Goal: Task Accomplishment & Management: Complete application form

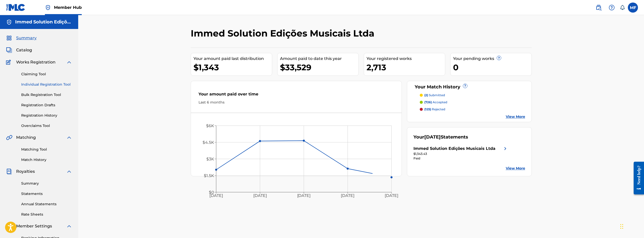
click at [53, 86] on link "Individual Registration Tool" at bounding box center [46, 84] width 51 height 5
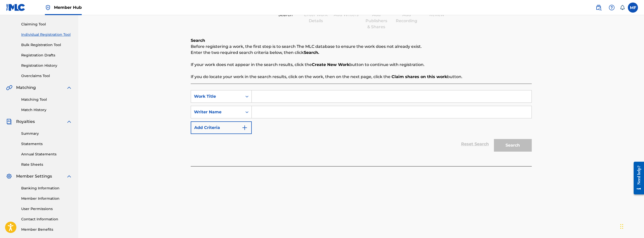
scroll to position [50, 0]
click at [348, 94] on input "Search Form" at bounding box center [392, 96] width 280 height 12
click at [354, 96] on input "Search Form" at bounding box center [392, 96] width 280 height 12
paste input "FALTOU O FIEL"
type input "FALTOU O FIEL"
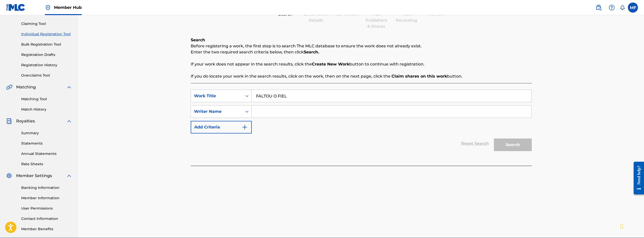
click at [341, 111] on input "Search Form" at bounding box center [392, 112] width 280 height 12
click at [366, 109] on input "Search Form" at bounding box center [392, 112] width 280 height 12
paste input "[PERSON_NAME] [PERSON_NAME]"
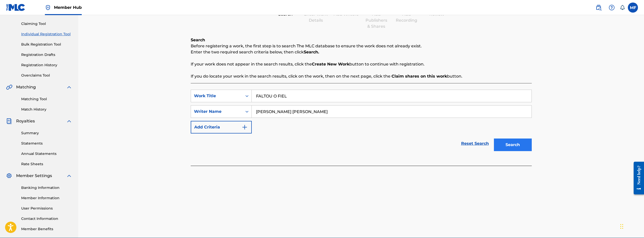
type input "[PERSON_NAME] [PERSON_NAME]"
click at [523, 148] on button "Search" at bounding box center [513, 145] width 38 height 13
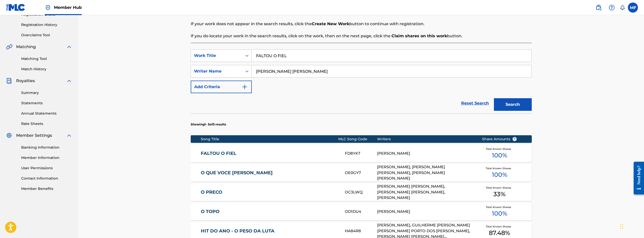
scroll to position [100, 0]
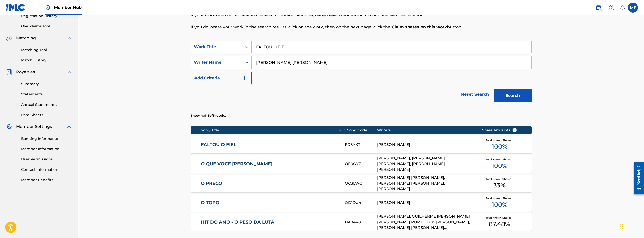
click at [428, 146] on div "[PERSON_NAME]" at bounding box center [425, 145] width 97 height 6
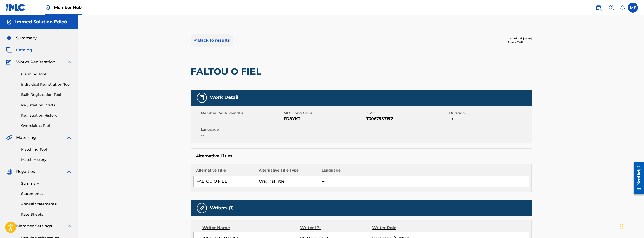
click at [217, 38] on button "< Back to results" at bounding box center [212, 40] width 43 height 13
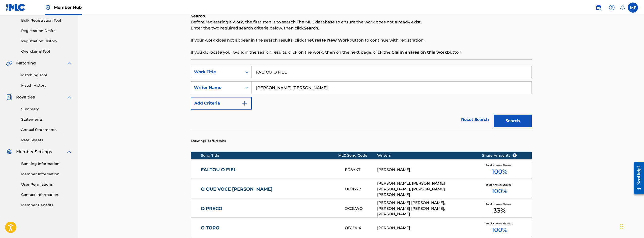
click at [283, 72] on input "FALTOU O FIEL" at bounding box center [392, 72] width 280 height 12
click at [518, 130] on section "Showing 1 - 5 of 5 results" at bounding box center [361, 139] width 341 height 19
click at [519, 122] on button "Search" at bounding box center [513, 121] width 38 height 13
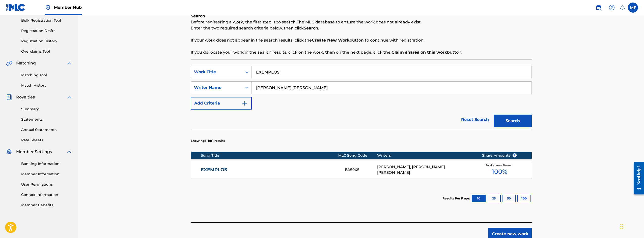
click at [373, 75] on input "EXEMPLOS" at bounding box center [392, 72] width 280 height 12
click at [378, 72] on input "EXEMPLOS" at bounding box center [392, 72] width 280 height 12
type input "FELI"
click at [444, 181] on div "Showing 1 - 1 of 1 results Song Title MLC Song Code Writers Share Amounts ? EXE…" at bounding box center [361, 170] width 341 height 81
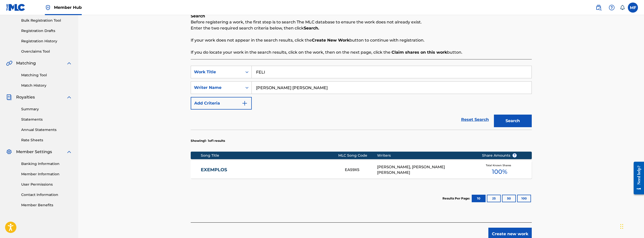
click at [449, 174] on div "[PERSON_NAME], [PERSON_NAME] [PERSON_NAME]" at bounding box center [425, 169] width 97 height 11
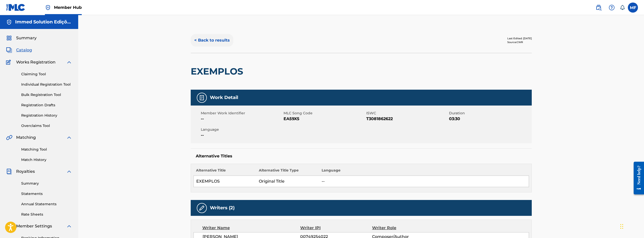
click at [217, 45] on button "< Back to results" at bounding box center [212, 40] width 43 height 13
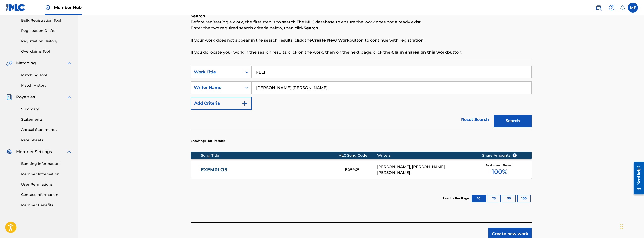
click at [274, 74] on input "FELI" at bounding box center [392, 72] width 280 height 12
type input "FELINA"
click at [529, 120] on button "Search" at bounding box center [513, 121] width 38 height 13
click at [468, 173] on div "[PERSON_NAME] [PERSON_NAME] SALES [PERSON_NAME] [PERSON_NAME] DOS [PERSON_NAME]" at bounding box center [425, 169] width 97 height 17
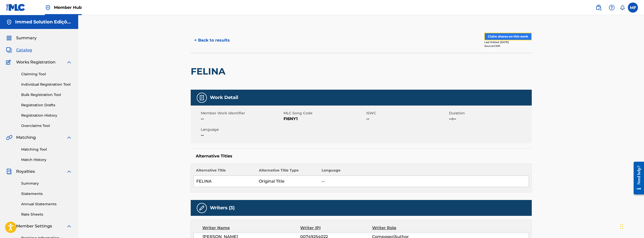
click at [497, 33] on button "Claim shares on this work" at bounding box center [507, 37] width 47 height 8
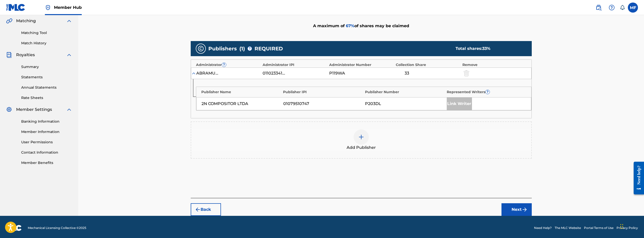
scroll to position [119, 0]
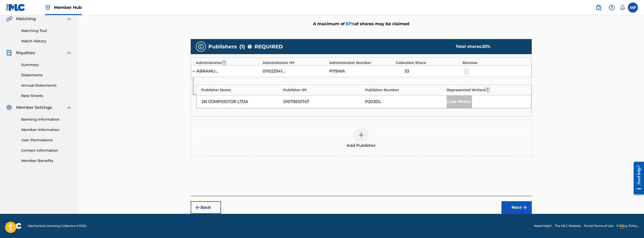
click at [471, 73] on div at bounding box center [473, 71] width 23 height 6
click at [466, 73] on div at bounding box center [466, 71] width 8 height 6
click at [360, 140] on div at bounding box center [361, 135] width 15 height 15
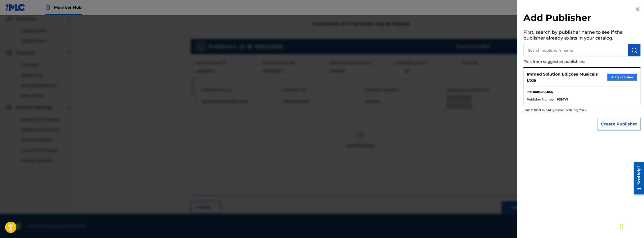
click at [612, 76] on button "Add publisher" at bounding box center [622, 78] width 30 height 8
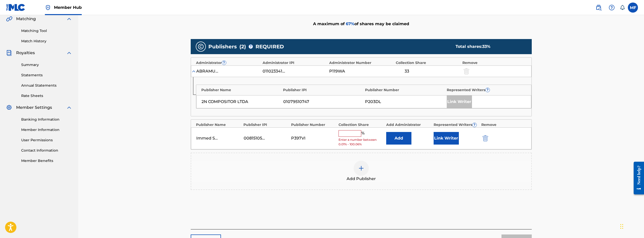
click at [352, 131] on input "text" at bounding box center [349, 133] width 23 height 7
click at [438, 135] on button "Link Writer" at bounding box center [446, 138] width 25 height 13
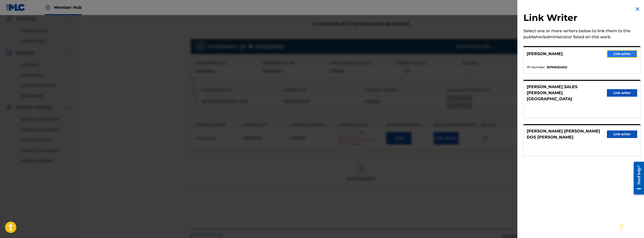
click at [620, 53] on button "Link writer" at bounding box center [622, 54] width 30 height 8
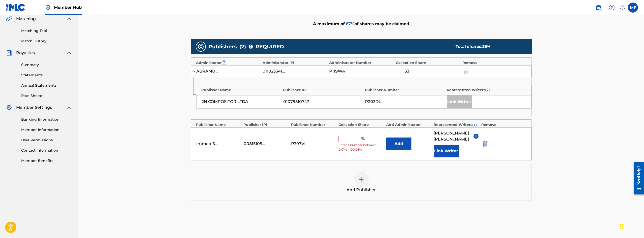
click at [347, 142] on input "text" at bounding box center [349, 139] width 23 height 7
click at [351, 142] on input "33,34" at bounding box center [349, 139] width 23 height 7
click at [348, 142] on input "33,34." at bounding box center [349, 139] width 23 height 7
click at [357, 142] on input "33,34." at bounding box center [349, 139] width 23 height 7
type input "33.34"
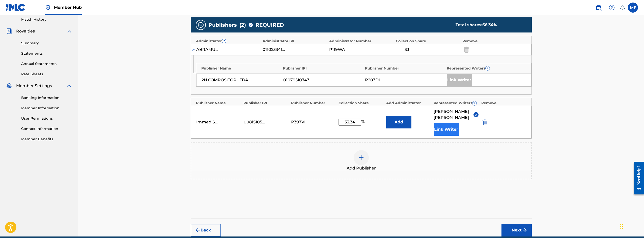
scroll to position [169, 0]
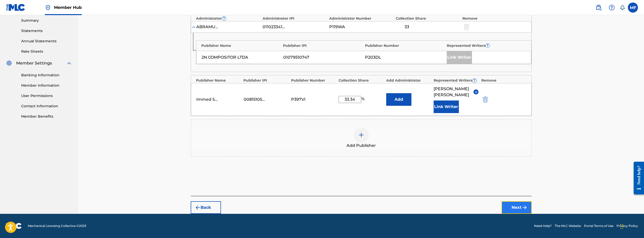
click at [514, 208] on button "Next" at bounding box center [516, 208] width 30 height 13
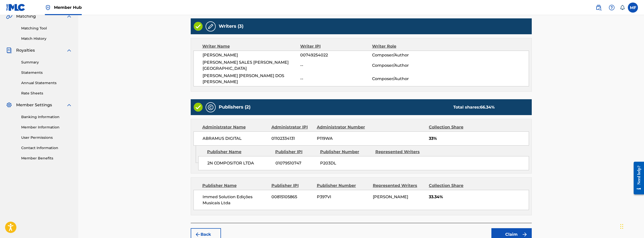
scroll to position [136, 0]
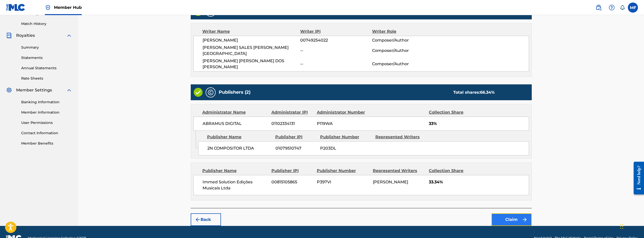
click at [522, 217] on img "submit" at bounding box center [525, 220] width 6 height 6
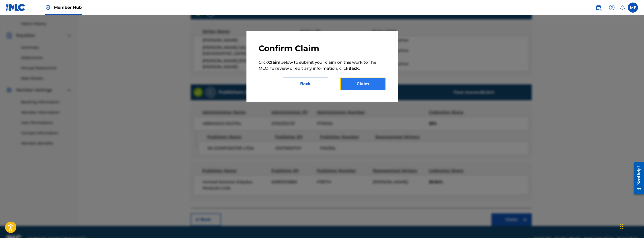
click at [347, 81] on button "Claim" at bounding box center [362, 84] width 45 height 13
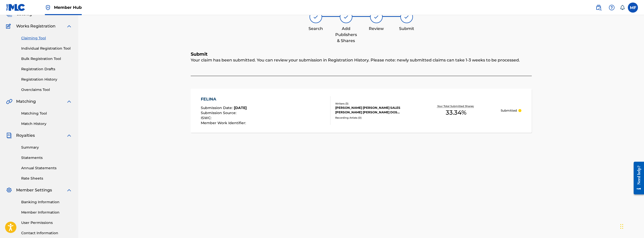
scroll to position [0, 0]
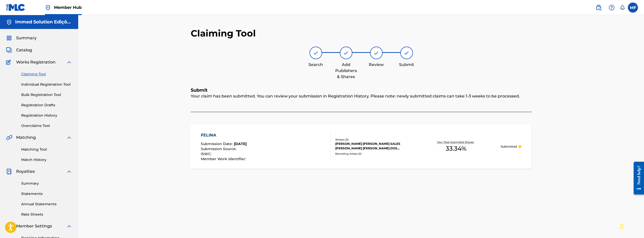
click at [293, 144] on div "FELINA Submission Date : [DATE] Submission Source : ISWC : Member Work Identifi…" at bounding box center [266, 146] width 130 height 29
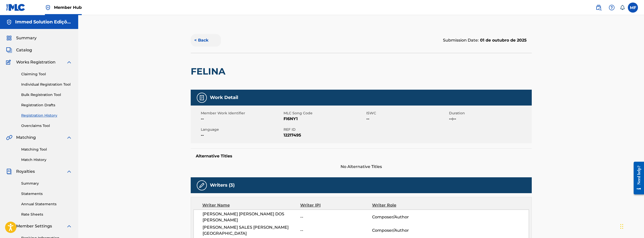
click at [206, 39] on button "< Back" at bounding box center [206, 40] width 30 height 13
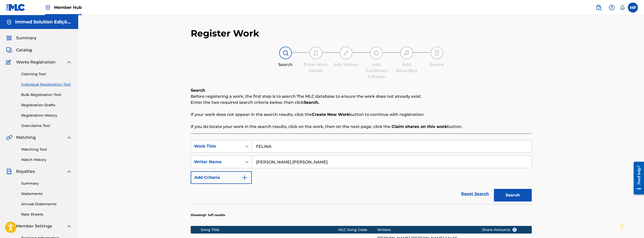
scroll to position [74, 0]
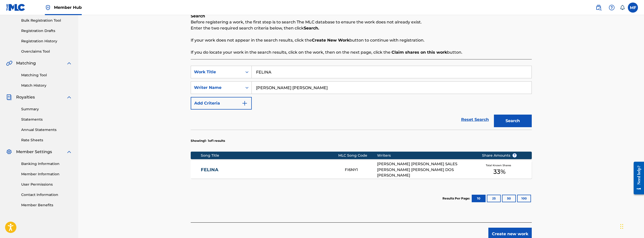
click at [403, 167] on div "[PERSON_NAME] [PERSON_NAME] SALES [PERSON_NAME] [PERSON_NAME] DOS [PERSON_NAME]" at bounding box center [425, 169] width 97 height 17
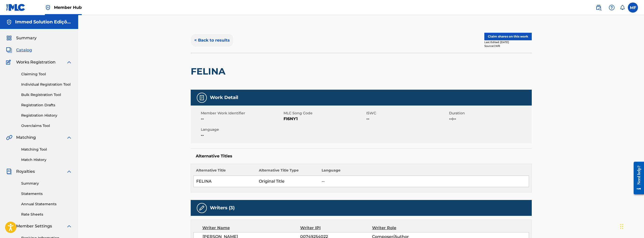
click at [219, 41] on button "< Back to results" at bounding box center [212, 40] width 43 height 13
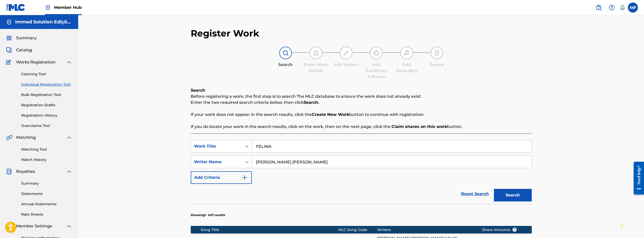
scroll to position [74, 0]
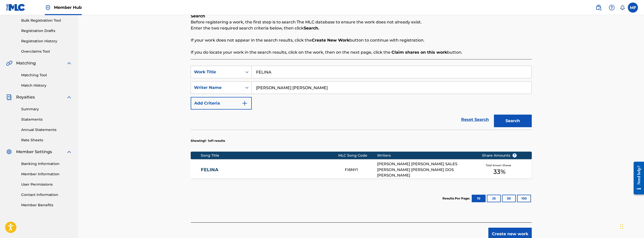
click at [278, 74] on input "FELINA" at bounding box center [392, 72] width 280 height 12
type input "EXEMPLOS"
click at [511, 116] on button "Search" at bounding box center [513, 121] width 38 height 13
click at [386, 166] on div "[PERSON_NAME], [PERSON_NAME] [PERSON_NAME]" at bounding box center [425, 169] width 97 height 11
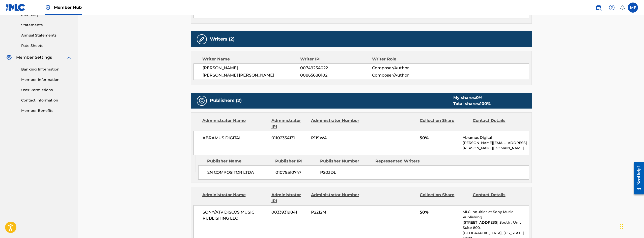
scroll to position [177, 0]
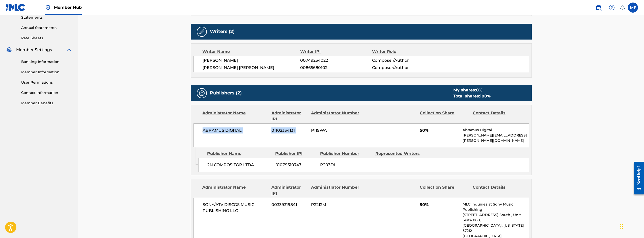
drag, startPoint x: 208, startPoint y: 130, endPoint x: 310, endPoint y: 130, distance: 101.9
click at [310, 130] on div "< Back to results Last Edited: [DATE] Source: CWR EXEMPLOS Work Detail Member W…" at bounding box center [361, 176] width 353 height 650
click at [351, 148] on div "Publisher Name Publisher IPI Publisher Number Represented Writers 2N COMPOSITOR…" at bounding box center [364, 160] width 333 height 25
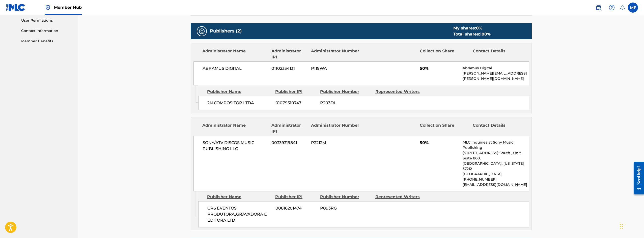
scroll to position [220, 0]
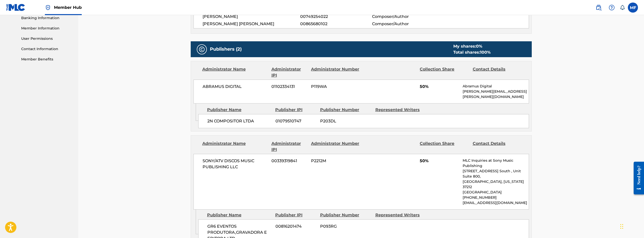
click at [420, 87] on div "ABRAMUS DIGITAL 01102334131 P119WA 50% Abramus Digital [PERSON_NAME][EMAIL_ADDR…" at bounding box center [360, 92] width 335 height 24
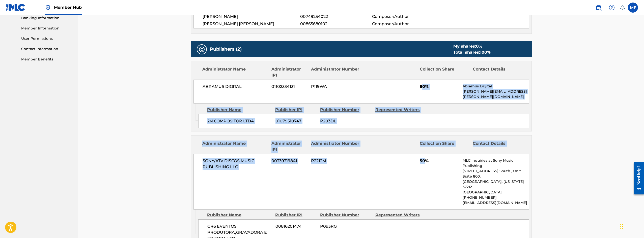
drag, startPoint x: 423, startPoint y: 88, endPoint x: 425, endPoint y: 178, distance: 90.3
click at [425, 178] on div "Publishers (2) My shares: 0 % Total shares: 100 % Administrator Name Administra…" at bounding box center [361, 144] width 341 height 207
click at [425, 178] on div "SONY/ATV DISCOS MUSIC PUBLISHING LLC 00339319841 P2212M 50% MLC Inquiries at So…" at bounding box center [360, 182] width 335 height 56
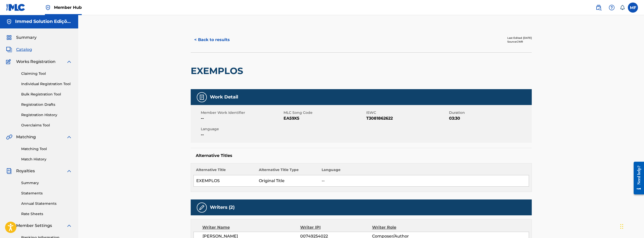
scroll to position [0, 0]
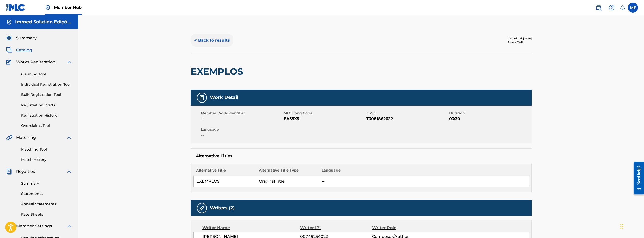
click at [217, 41] on button "< Back to results" at bounding box center [212, 40] width 43 height 13
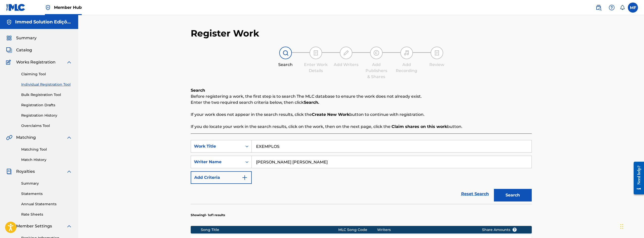
scroll to position [74, 0]
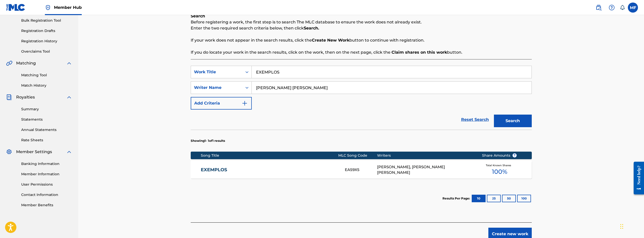
click at [330, 75] on input "EXEMPLOS" at bounding box center [392, 72] width 280 height 12
type input "BAD BOYS"
click at [494, 115] on button "Search" at bounding box center [513, 121] width 38 height 13
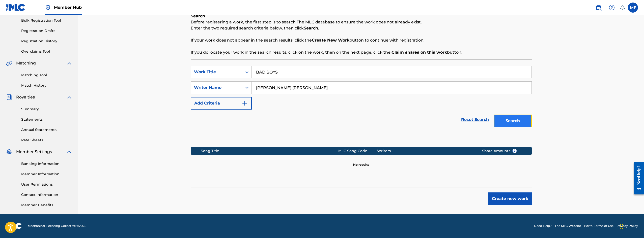
click at [516, 124] on button "Search" at bounding box center [513, 121] width 38 height 13
click at [329, 69] on input "BAD BOYS" at bounding box center [392, 72] width 280 height 12
type input "E"
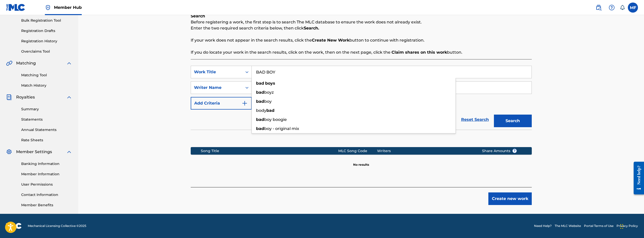
type input "BAD BOYS"
click at [494, 115] on button "Search" at bounding box center [513, 121] width 38 height 13
click at [316, 91] on input "[PERSON_NAME] [PERSON_NAME]" at bounding box center [392, 88] width 280 height 12
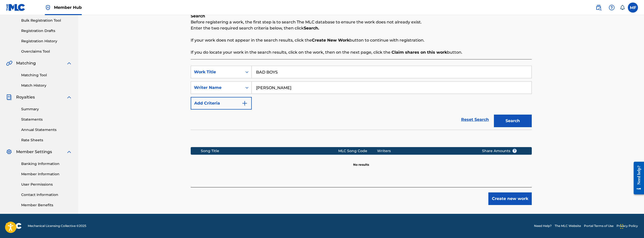
click at [494, 115] on button "Search" at bounding box center [513, 121] width 38 height 13
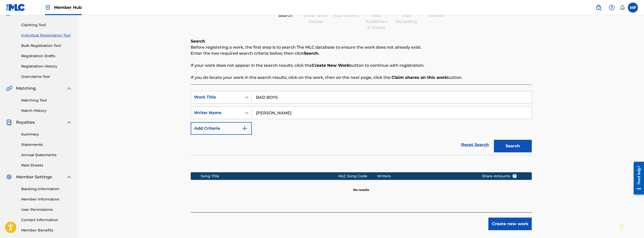
click at [302, 116] on input "[PERSON_NAME]" at bounding box center [392, 113] width 280 height 12
paste input "[PERSON_NAME] [PERSON_NAME]"
type input "[PERSON_NAME] [PERSON_NAME]"
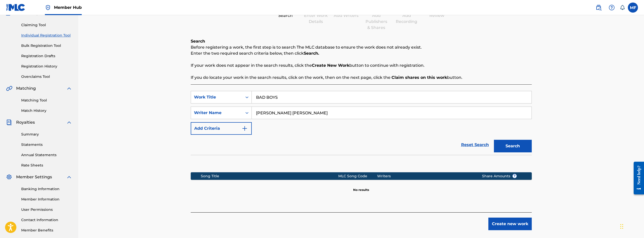
click at [294, 94] on input "BAD BOYS" at bounding box center [392, 97] width 280 height 12
type input "FELINA"
click at [494, 140] on button "Search" at bounding box center [513, 146] width 38 height 13
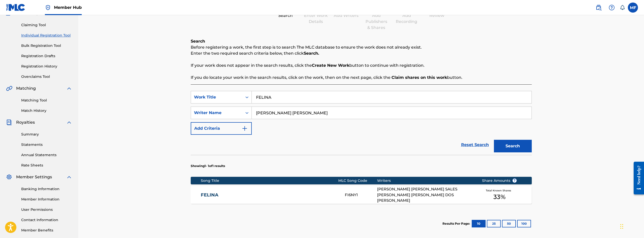
click at [346, 199] on div "FELINA FI6NY1 [PERSON_NAME] [PERSON_NAME] SALES [PERSON_NAME] [PERSON_NAME] DOS…" at bounding box center [361, 195] width 341 height 18
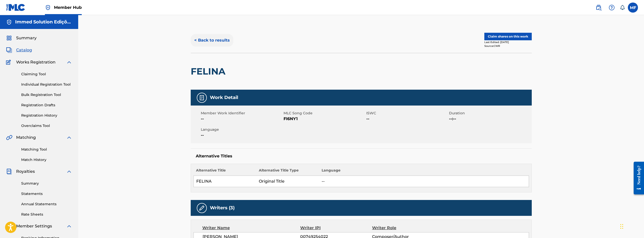
click at [210, 40] on button "< Back to results" at bounding box center [212, 40] width 43 height 13
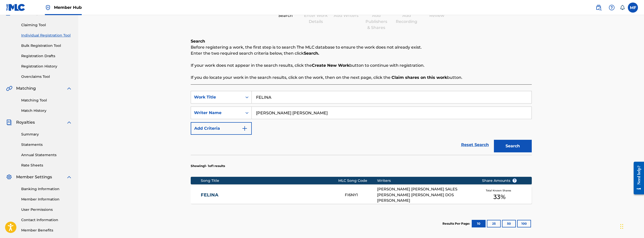
click at [301, 105] on div "SearchWithCriteriab08962d1-b0a3-41e3-8115-4363a7b93244 Work Title FELINA Search…" at bounding box center [361, 113] width 341 height 44
click at [309, 98] on input "FELINA" at bounding box center [392, 97] width 280 height 12
paste input "GOOGLE DA MINHA VID"
type input "GOOGLE DA MINHA VIDA"
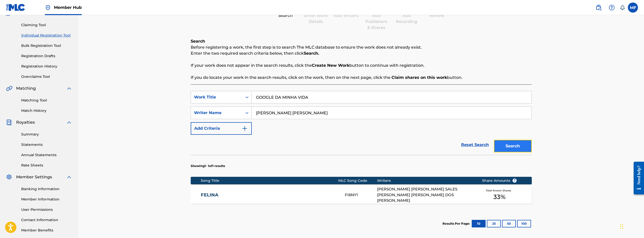
click at [510, 142] on button "Search" at bounding box center [513, 146] width 38 height 13
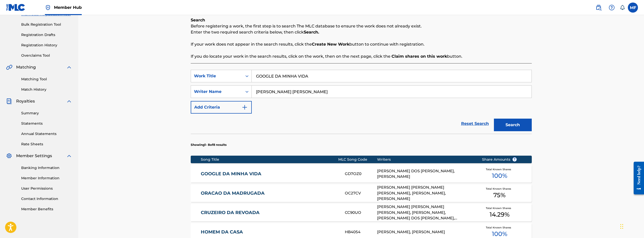
scroll to position [125, 0]
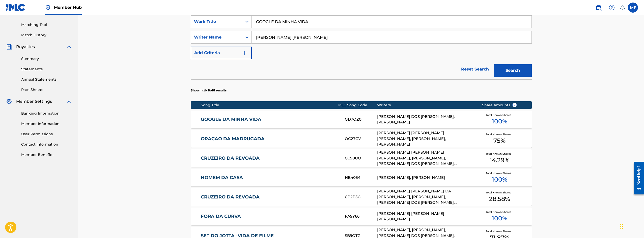
click at [304, 119] on link "GOOGLE DA MINHA VIDA" at bounding box center [269, 120] width 137 height 6
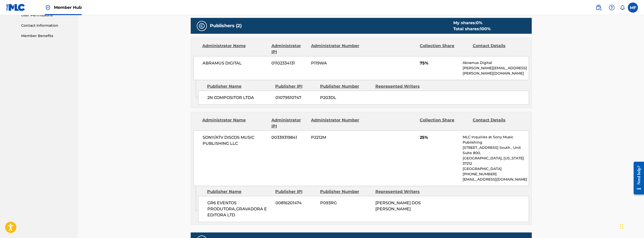
scroll to position [252, 0]
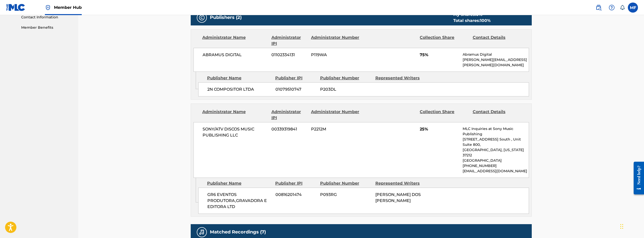
click at [115, 66] on div "< Back to results Last Edited: [DATE] Source: CWR GOOGLE DA MINHA VIDA Work Det…" at bounding box center [361, 66] width 566 height 606
drag, startPoint x: 115, startPoint y: 66, endPoint x: 107, endPoint y: 18, distance: 48.7
click at [107, 18] on div "< Back to results Last Edited: [DATE] Source: CWR GOOGLE DA MINHA VIDA Work Det…" at bounding box center [361, 66] width 566 height 606
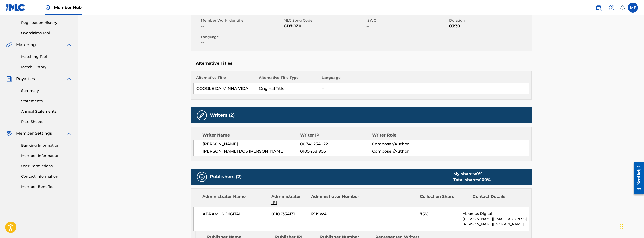
scroll to position [101, 0]
